Goal: Task Accomplishment & Management: Use online tool/utility

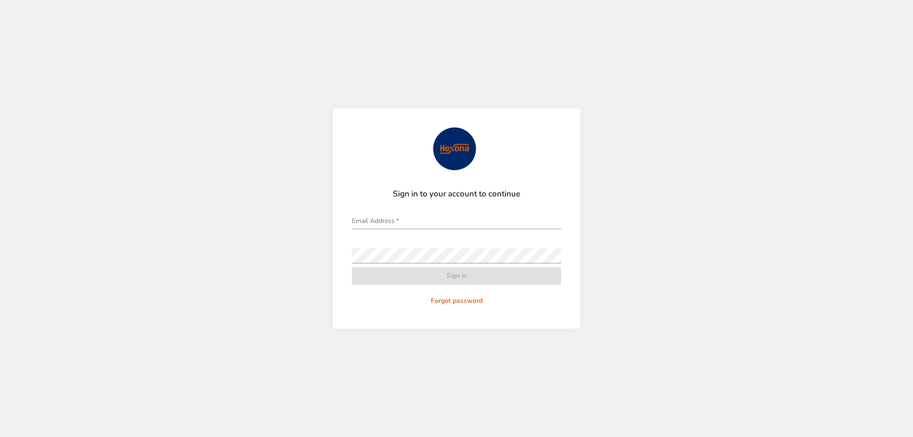
type input "**********"
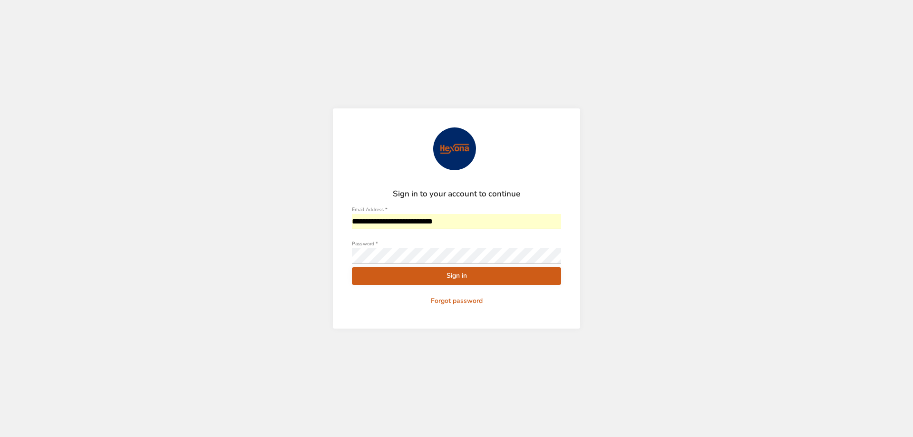
click at [487, 280] on span "Sign in" at bounding box center [456, 276] width 194 height 12
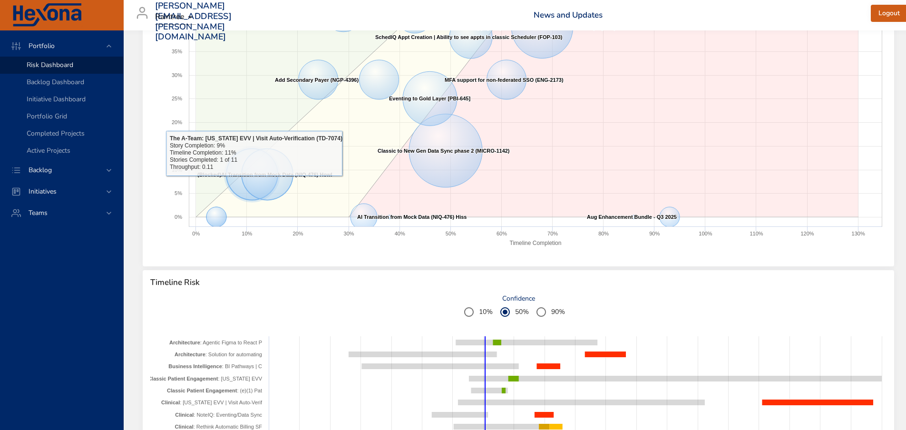
scroll to position [380, 0]
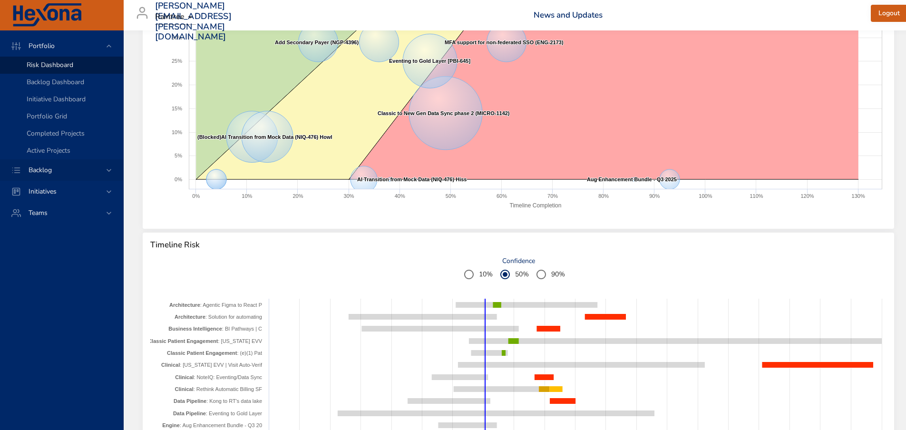
click at [51, 169] on span "Backlog" at bounding box center [40, 169] width 39 height 9
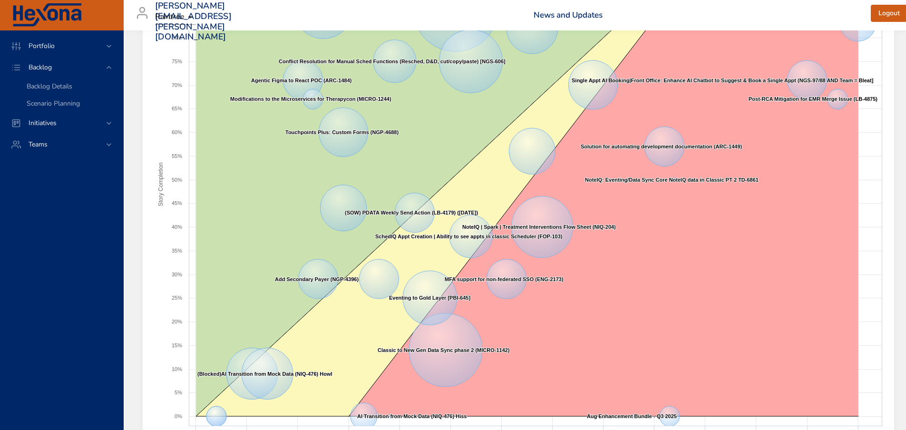
scroll to position [0, 0]
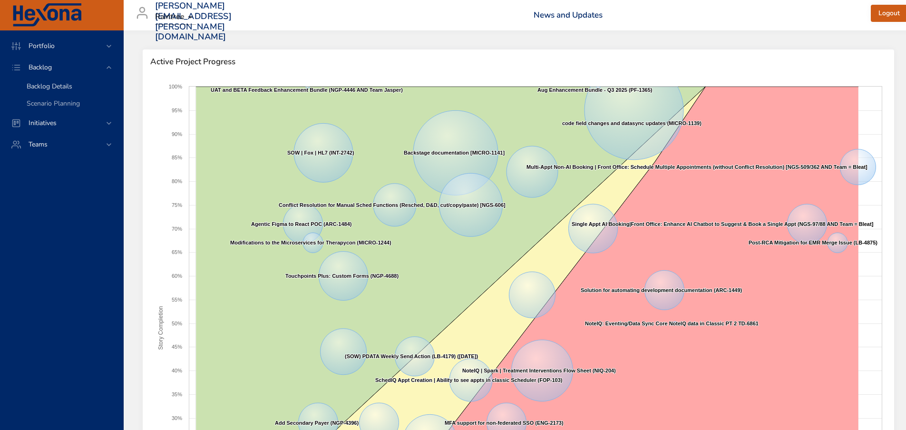
click at [63, 87] on span "Backlog Details" at bounding box center [50, 86] width 46 height 9
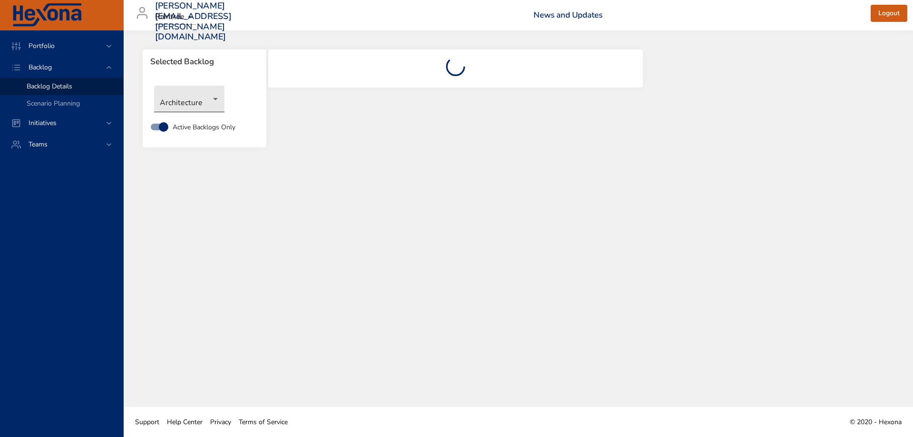
click at [199, 89] on body "Portfolio Backlog Backlog Details Scenario Planning Initiatives Teams [PERSON_N…" at bounding box center [456, 218] width 913 height 437
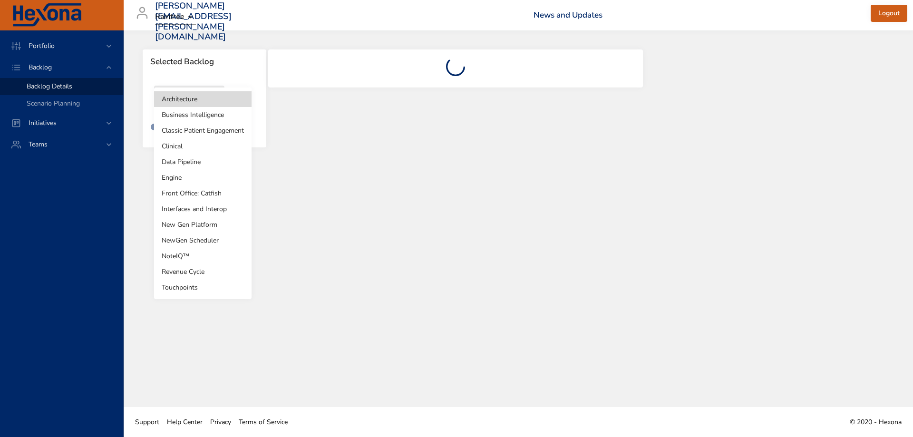
click at [212, 148] on li "Clinical" at bounding box center [202, 146] width 97 height 16
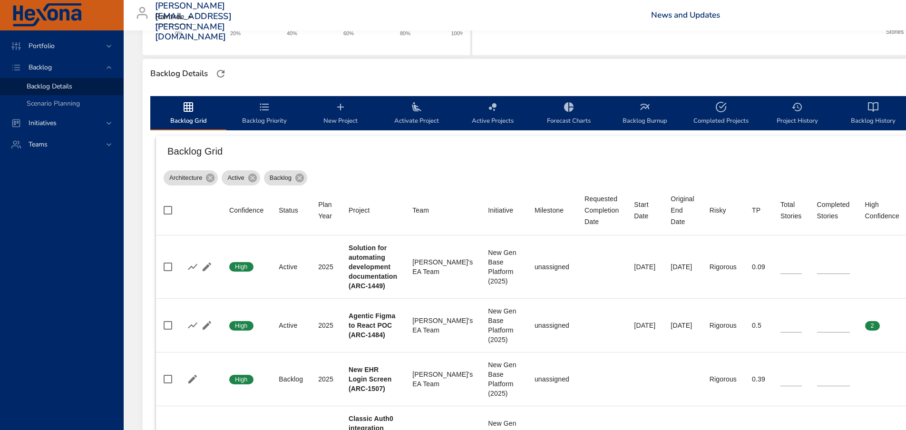
scroll to position [238, 0]
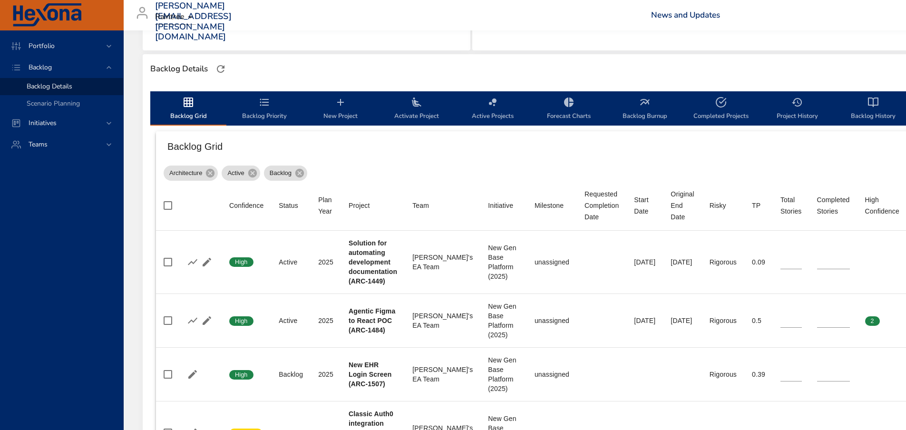
type input "*"
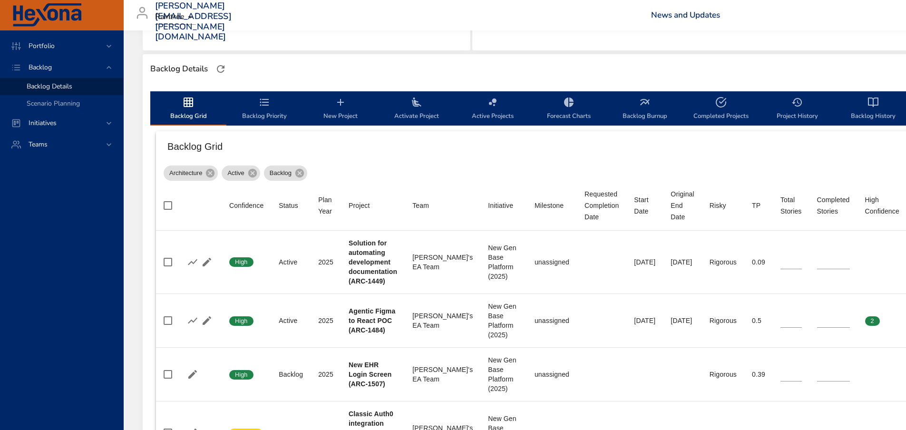
type input "*"
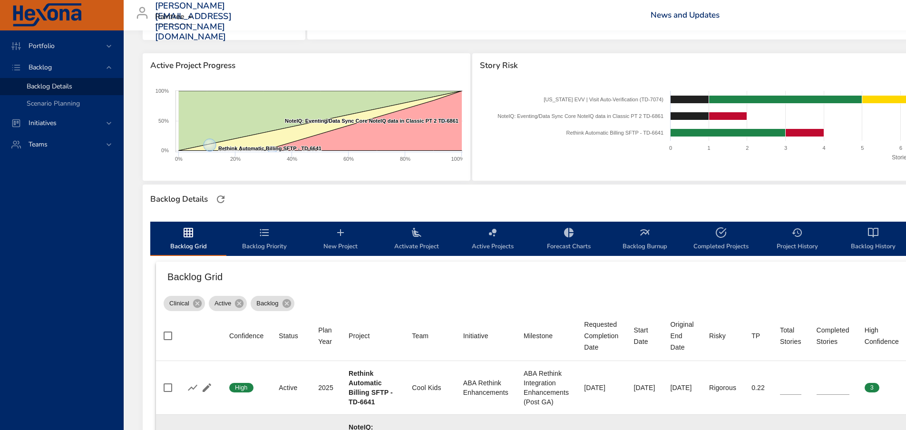
scroll to position [0, 0]
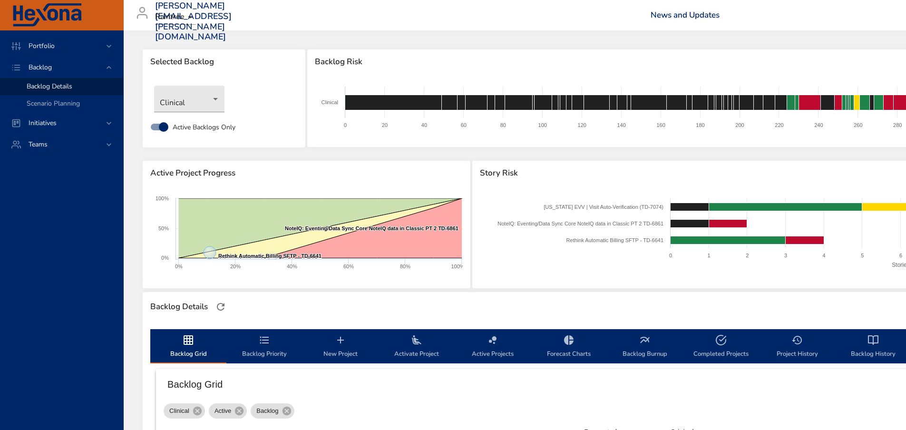
click at [634, 344] on span "Backlog Burnup" at bounding box center [644, 346] width 65 height 25
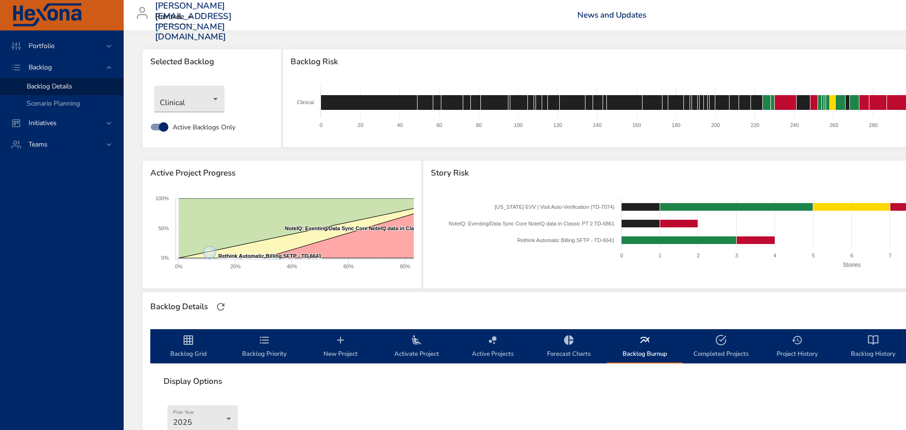
click at [725, 347] on span "Completed Projects" at bounding box center [720, 346] width 65 height 25
select select "***"
click at [644, 344] on icon "backlog-tab" at bounding box center [644, 339] width 11 height 11
click at [808, 348] on span "Project History" at bounding box center [796, 346] width 65 height 25
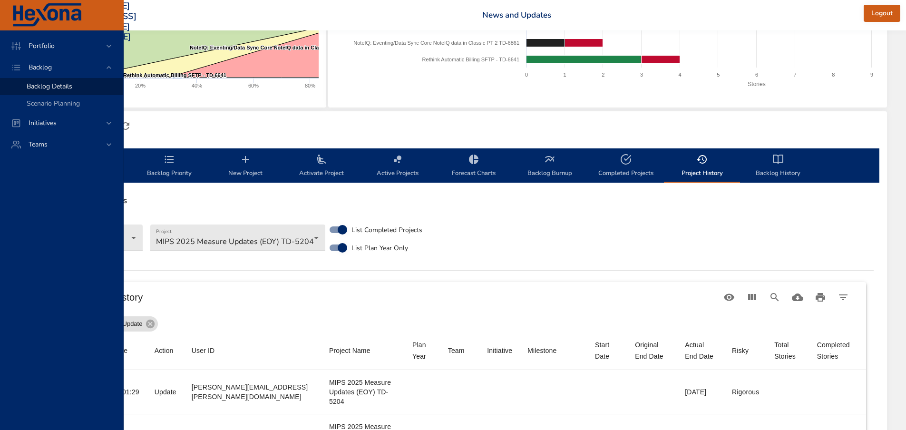
scroll to position [0, 95]
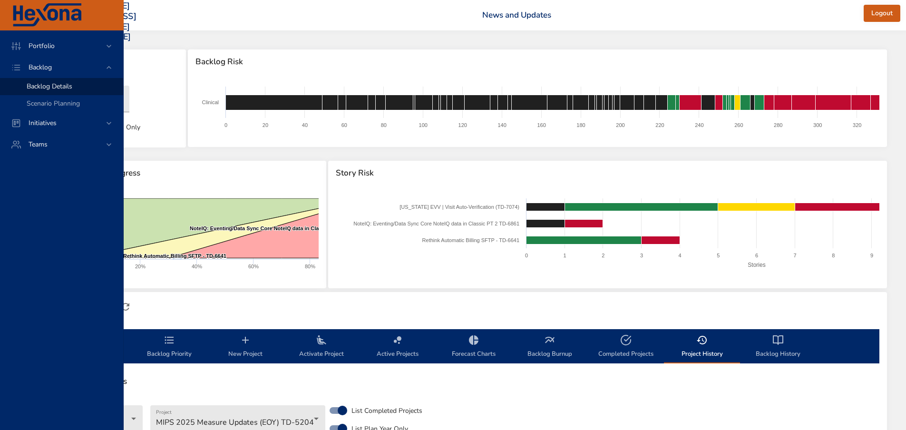
click at [545, 340] on icon "backlog-tab" at bounding box center [549, 339] width 11 height 11
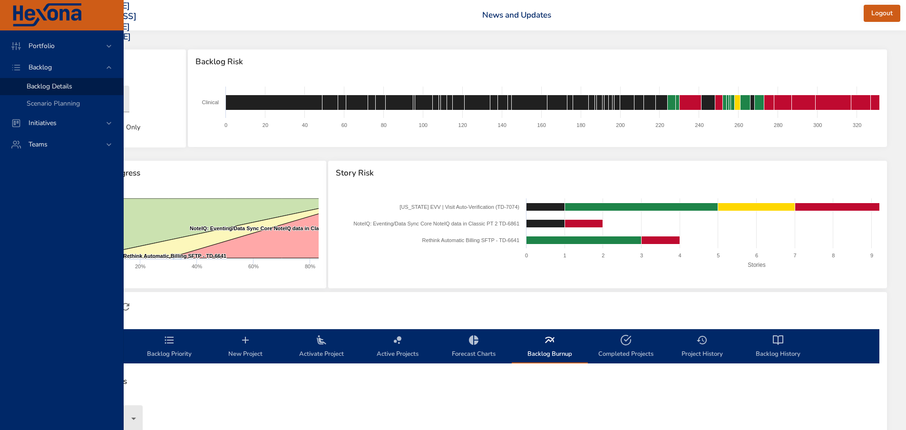
click at [545, 340] on icon "backlog-tab" at bounding box center [549, 339] width 11 height 11
click at [547, 342] on icon "backlog-tab" at bounding box center [549, 339] width 11 height 11
click at [553, 346] on span "Backlog Burnup" at bounding box center [549, 346] width 65 height 25
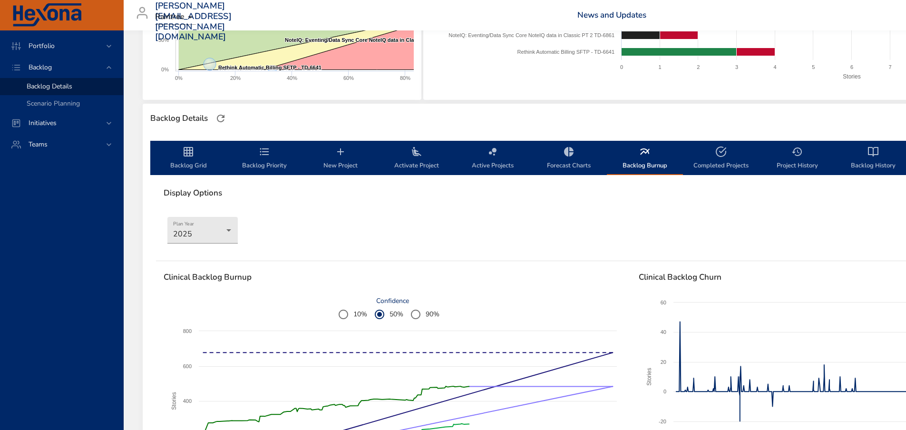
scroll to position [190, 0]
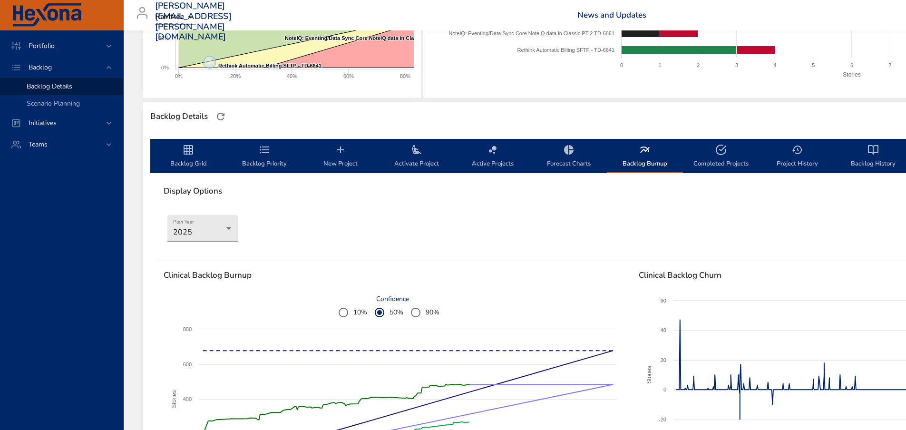
click at [565, 161] on span "Forecast Charts" at bounding box center [568, 156] width 65 height 25
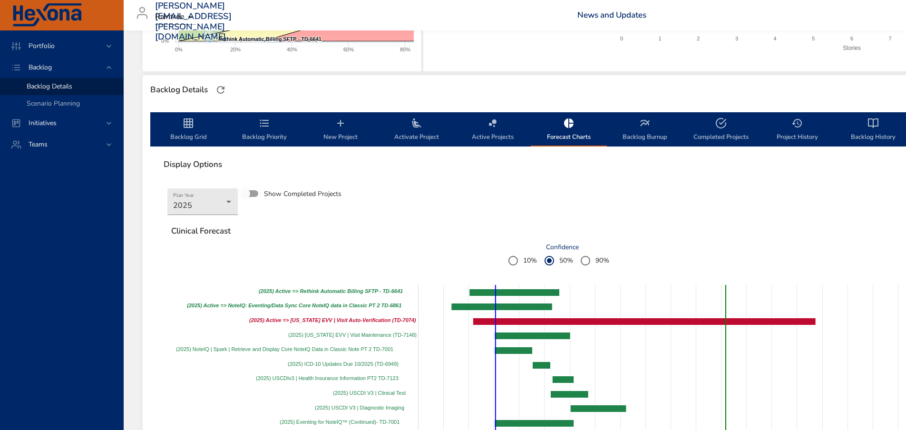
scroll to position [312, 0]
